Goal: Transaction & Acquisition: Obtain resource

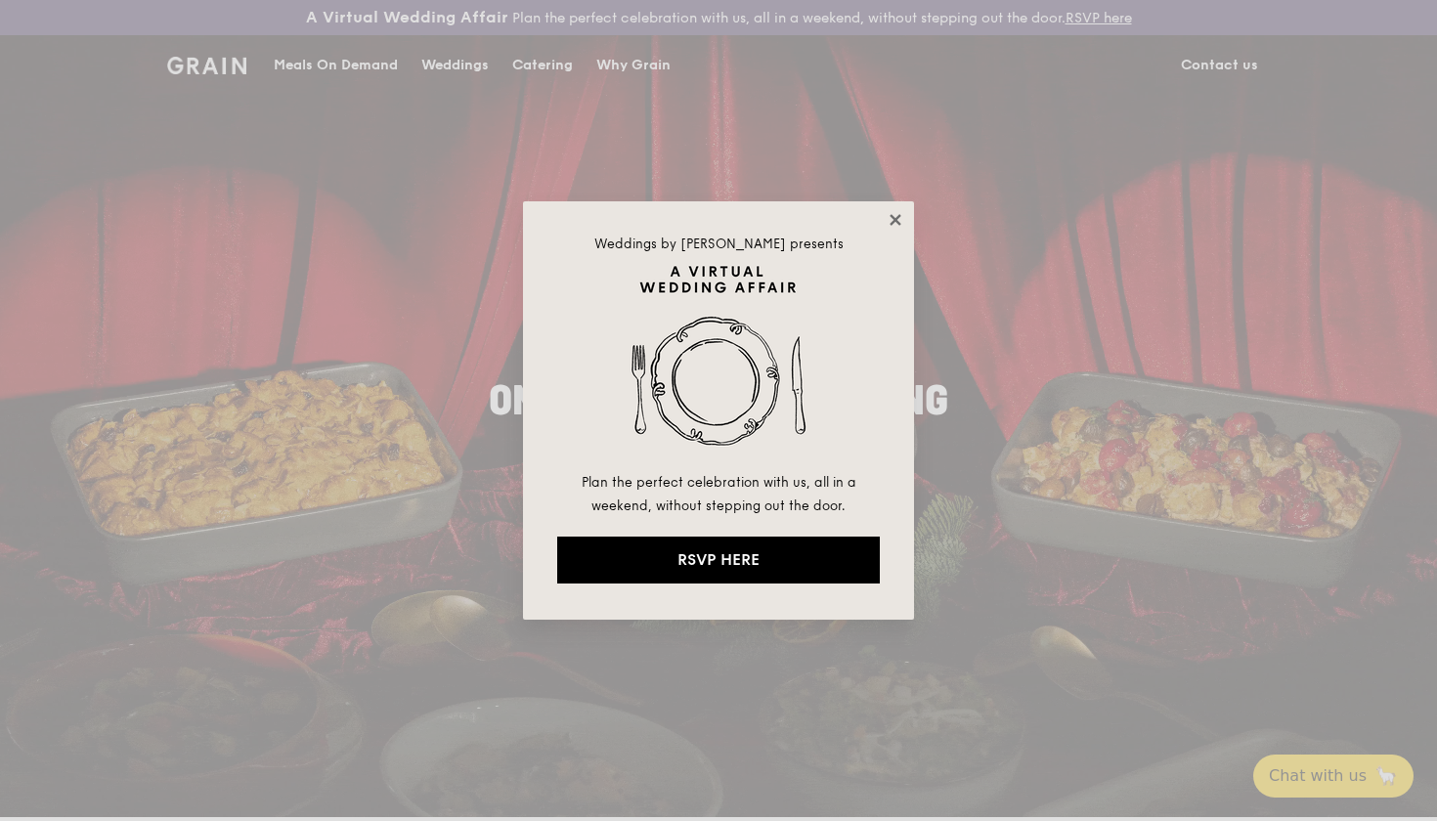
click at [894, 214] on icon at bounding box center [896, 220] width 18 height 18
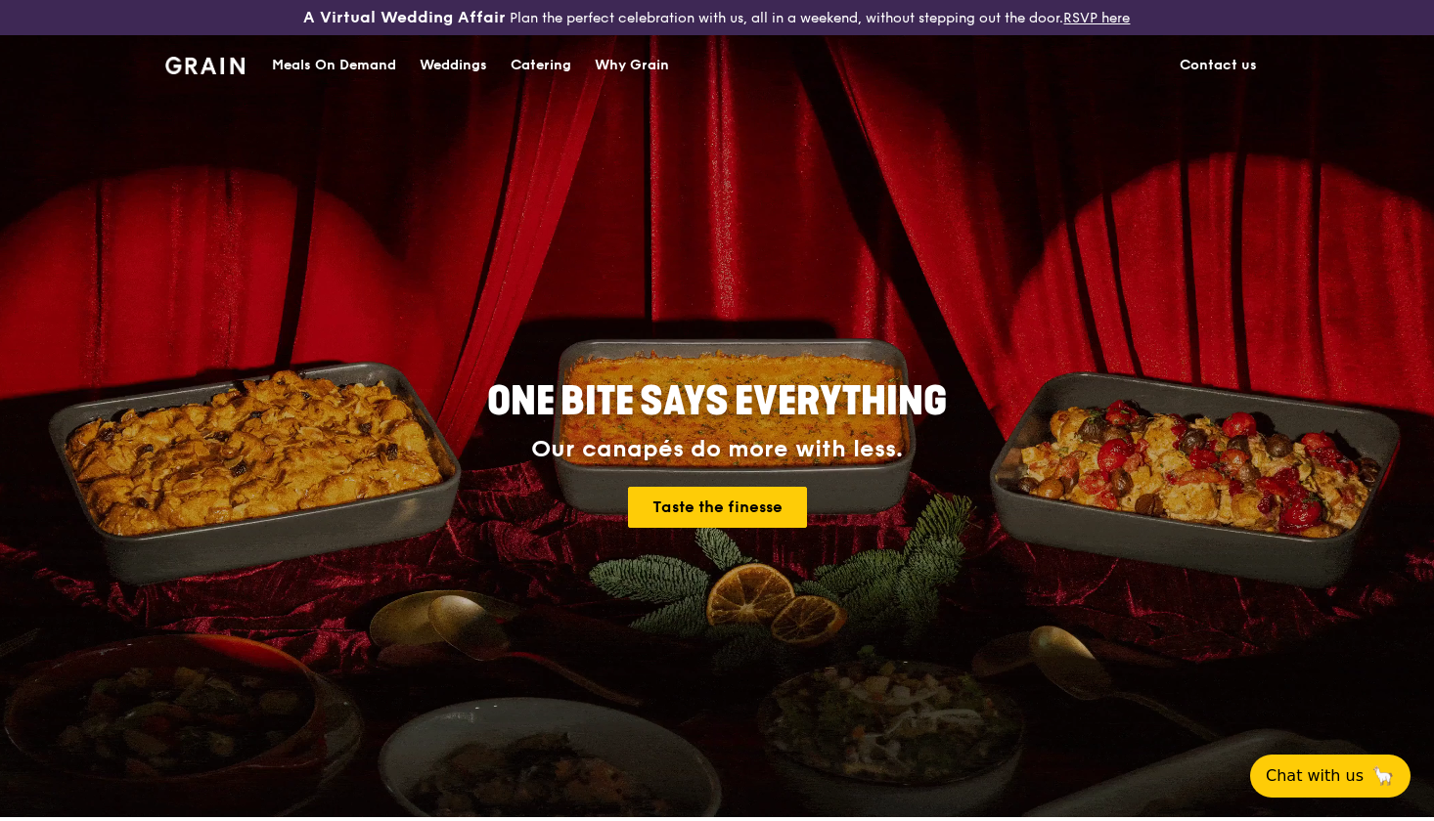
click at [549, 65] on div "Catering" at bounding box center [540, 65] width 61 height 59
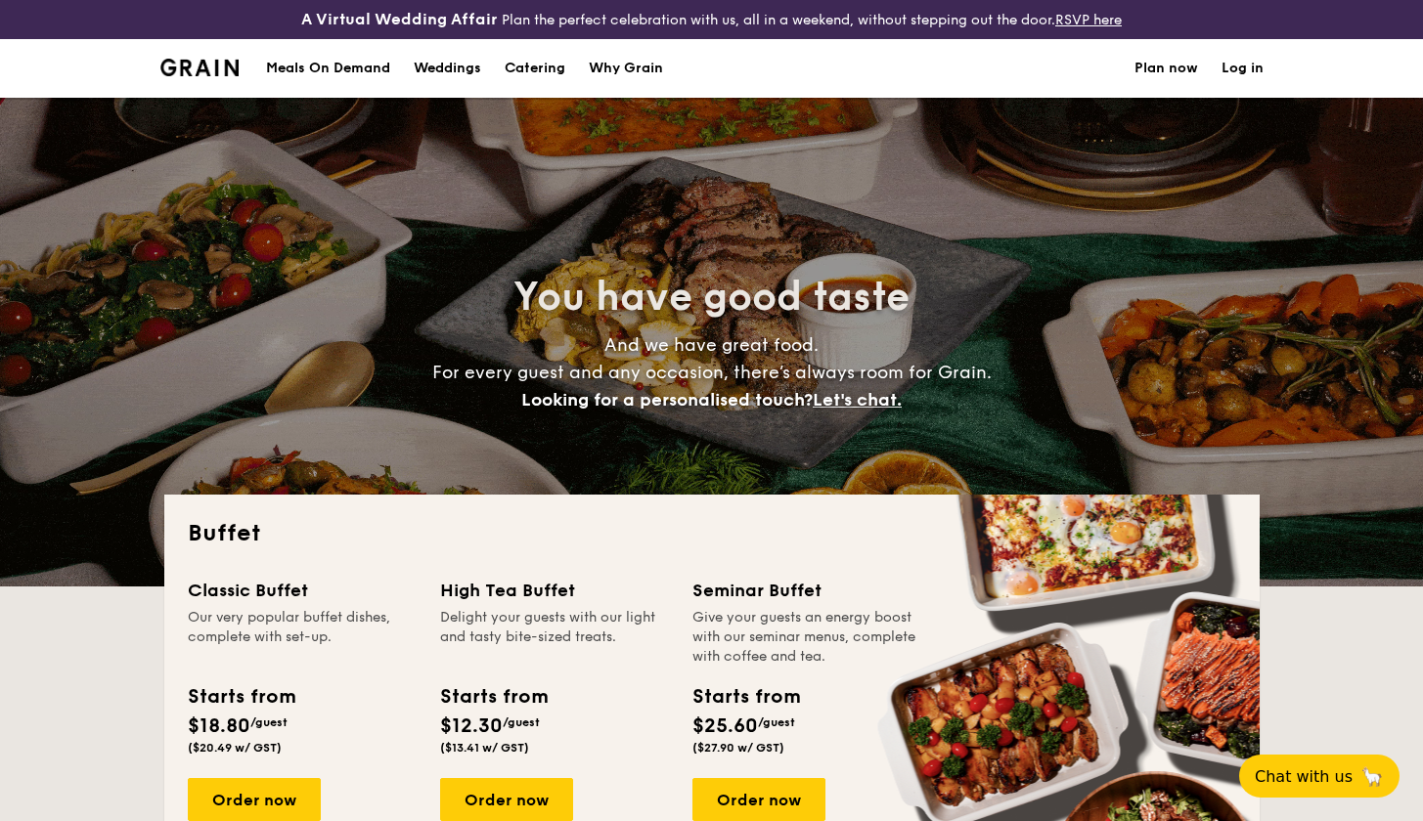
select select
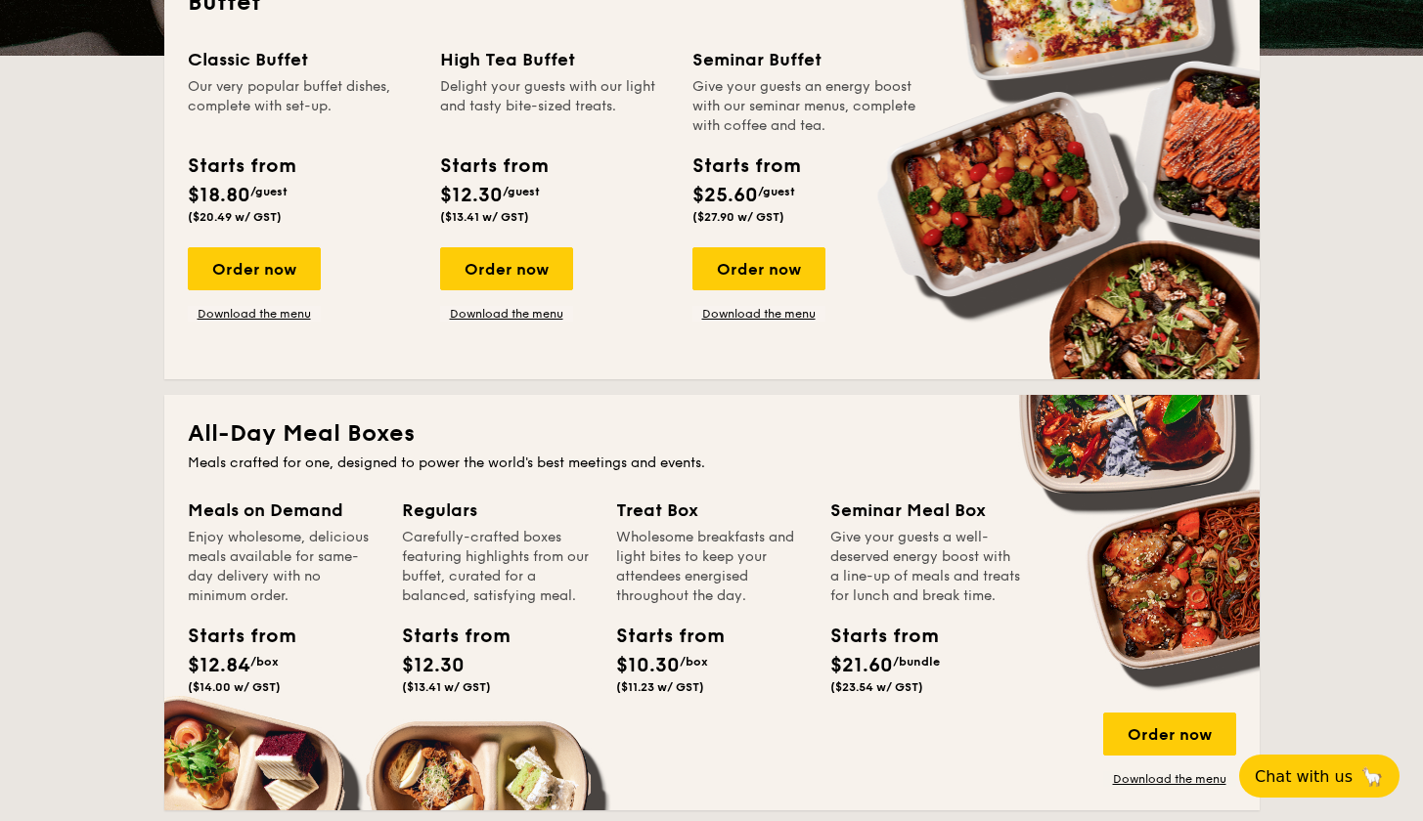
scroll to position [537, 0]
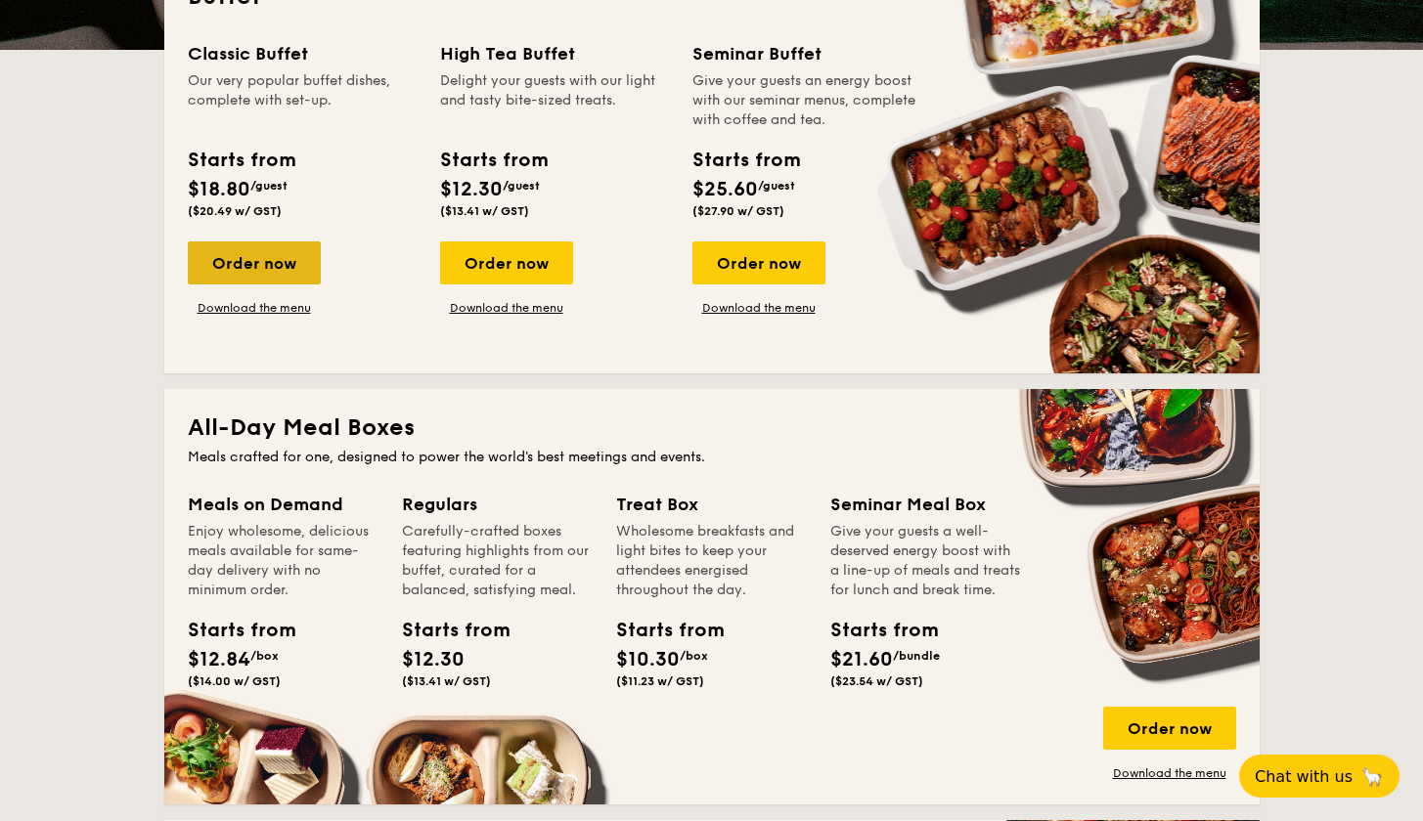
click at [279, 262] on div "Order now" at bounding box center [254, 263] width 133 height 43
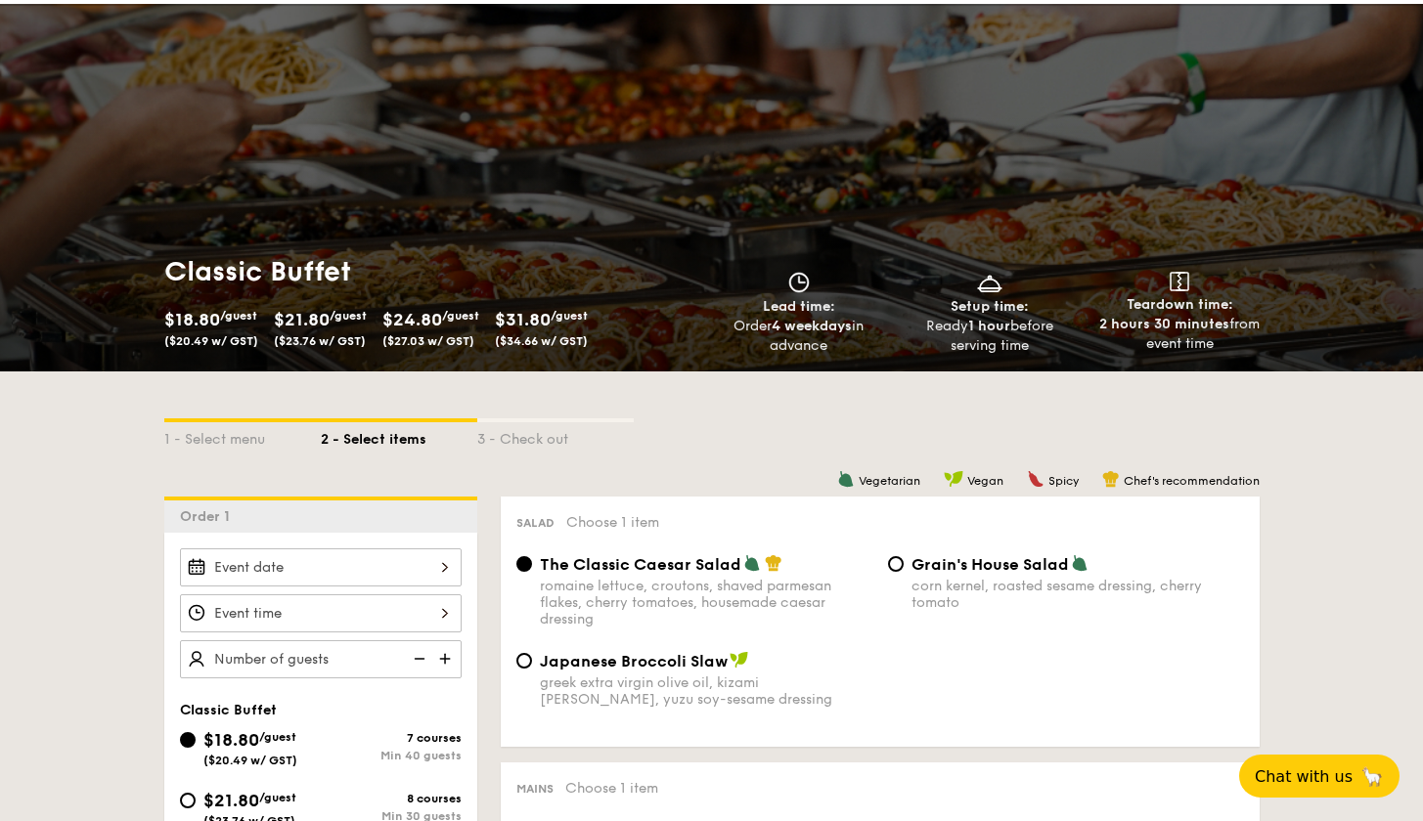
scroll to position [67, 0]
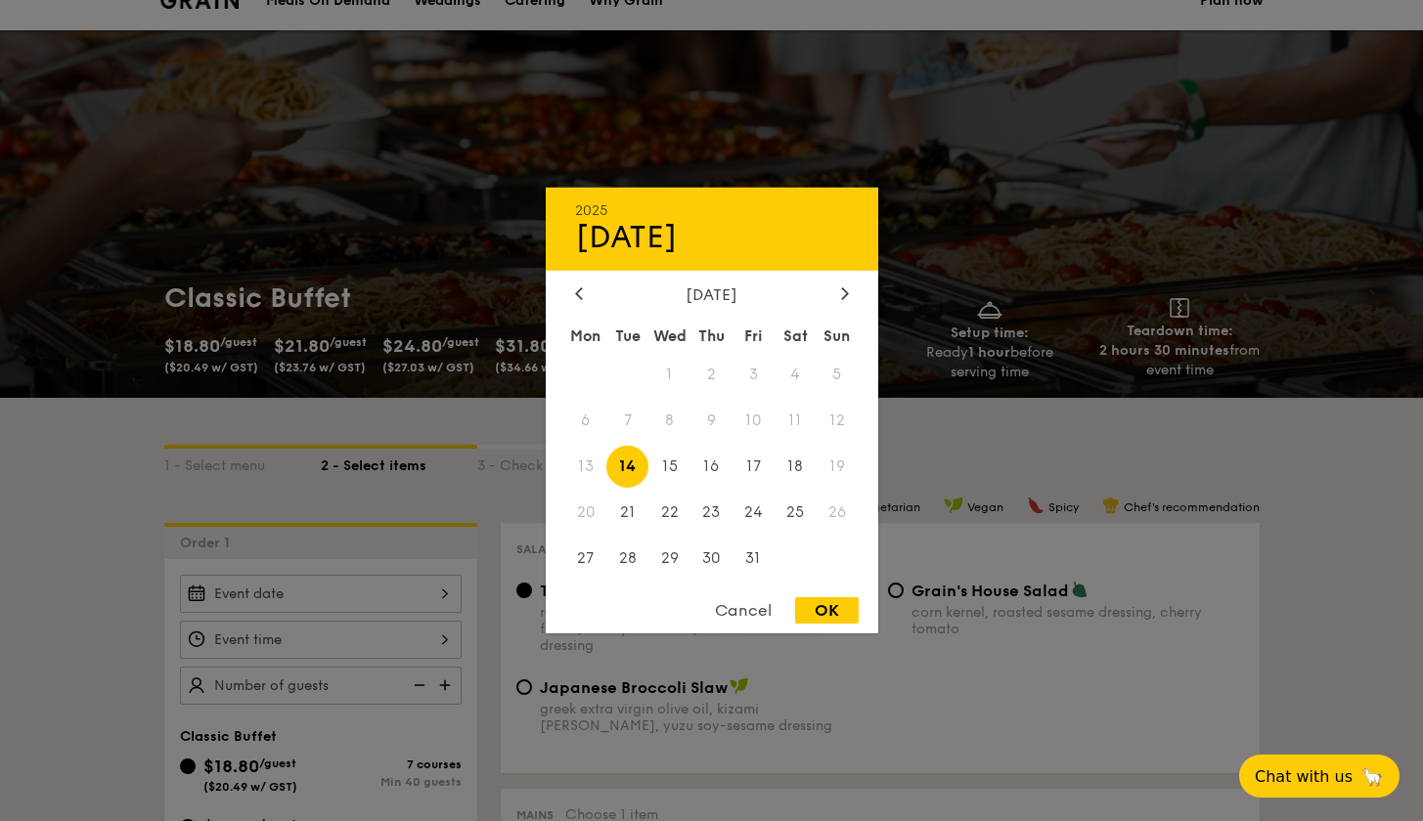
click at [375, 609] on div "2025 Oct 14 October 2025 Mon Tue Wed Thu Fri Sat Sun 1 2 3 4 5 6 7 8 9 10 11 12…" at bounding box center [321, 594] width 282 height 38
click at [843, 415] on span "12" at bounding box center [838, 421] width 42 height 42
click at [753, 603] on div "Cancel" at bounding box center [743, 610] width 96 height 26
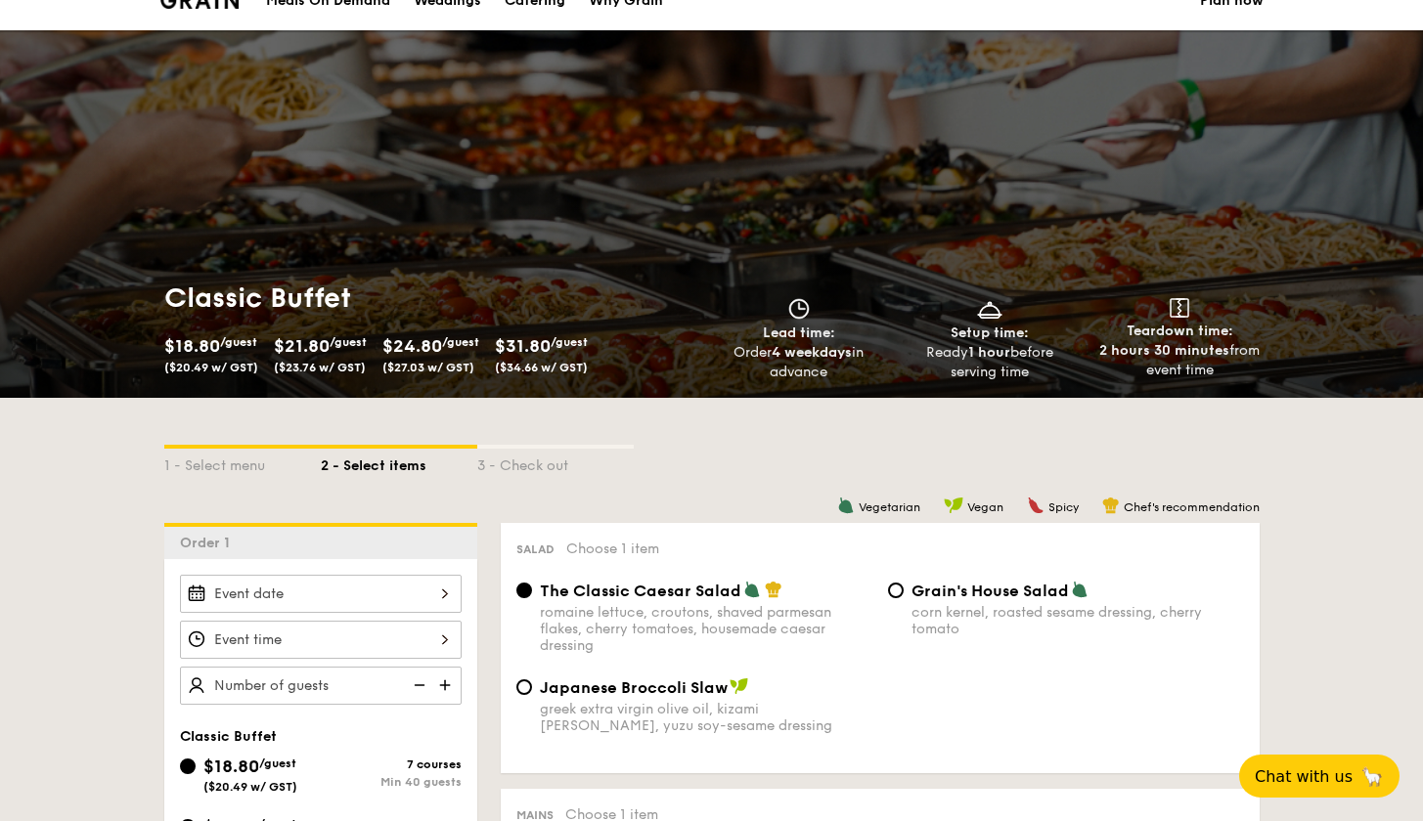
select select
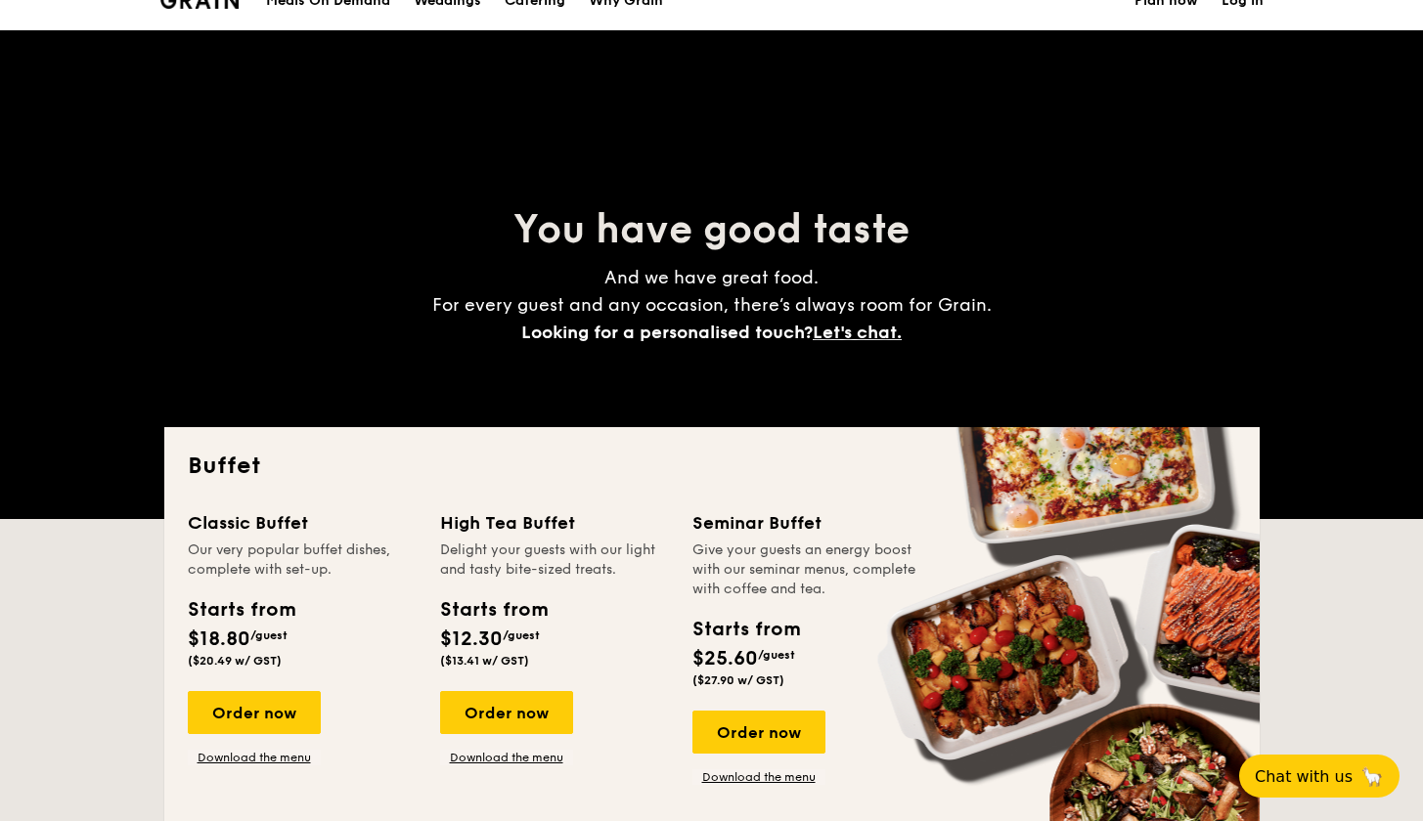
scroll to position [537, 0]
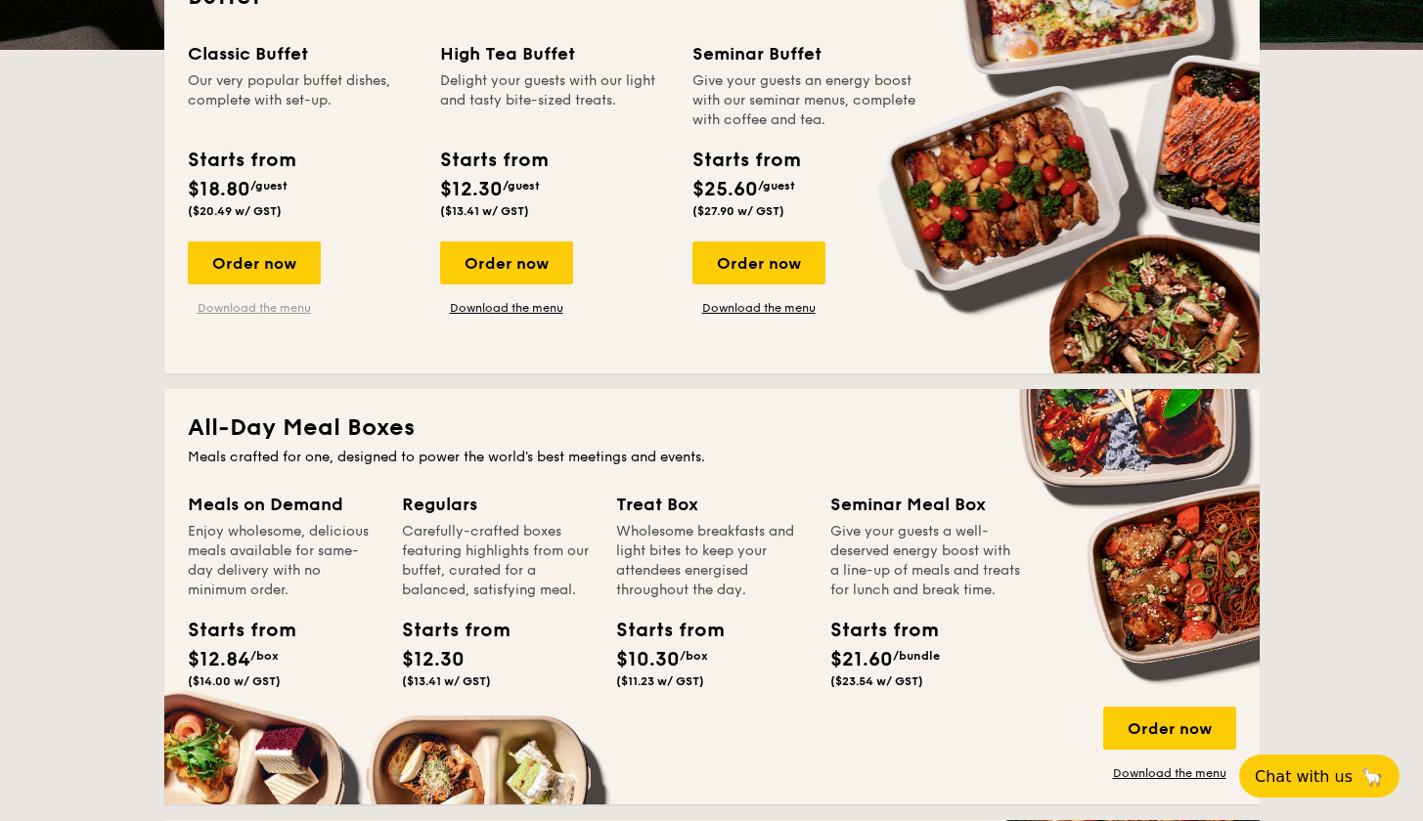
click at [270, 308] on link "Download the menu" at bounding box center [254, 308] width 133 height 16
